Goal: Task Accomplishment & Management: Manage account settings

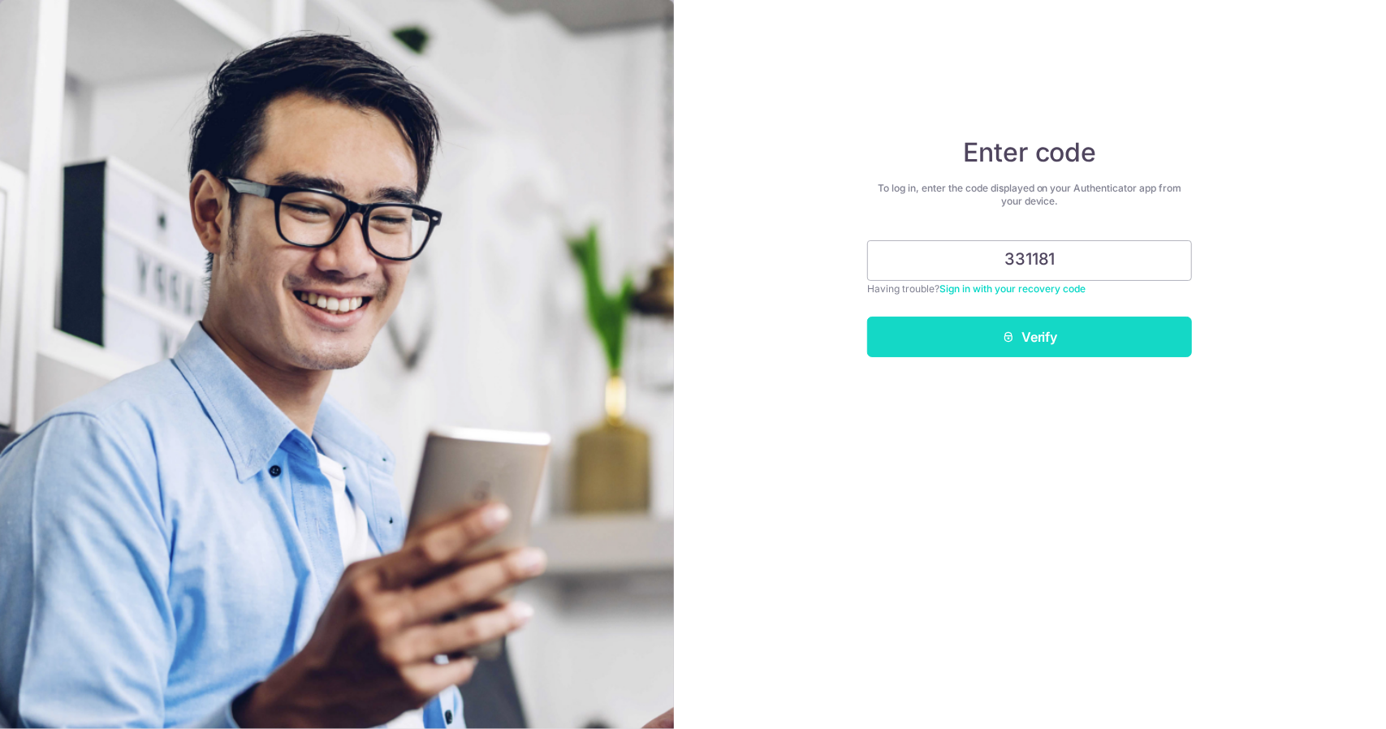
type input "331181"
click at [914, 339] on button "Verify" at bounding box center [1029, 337] width 325 height 41
